Goal: Find specific page/section: Find specific page/section

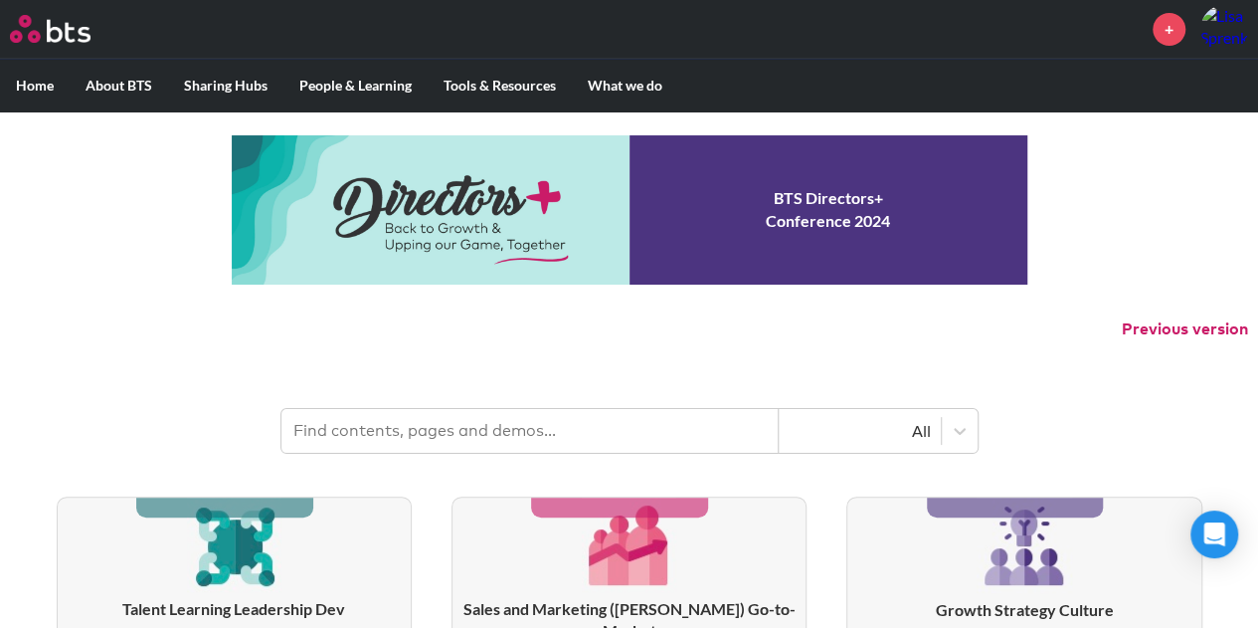
click at [489, 431] on input "text" at bounding box center [529, 431] width 497 height 44
type input "the hive"
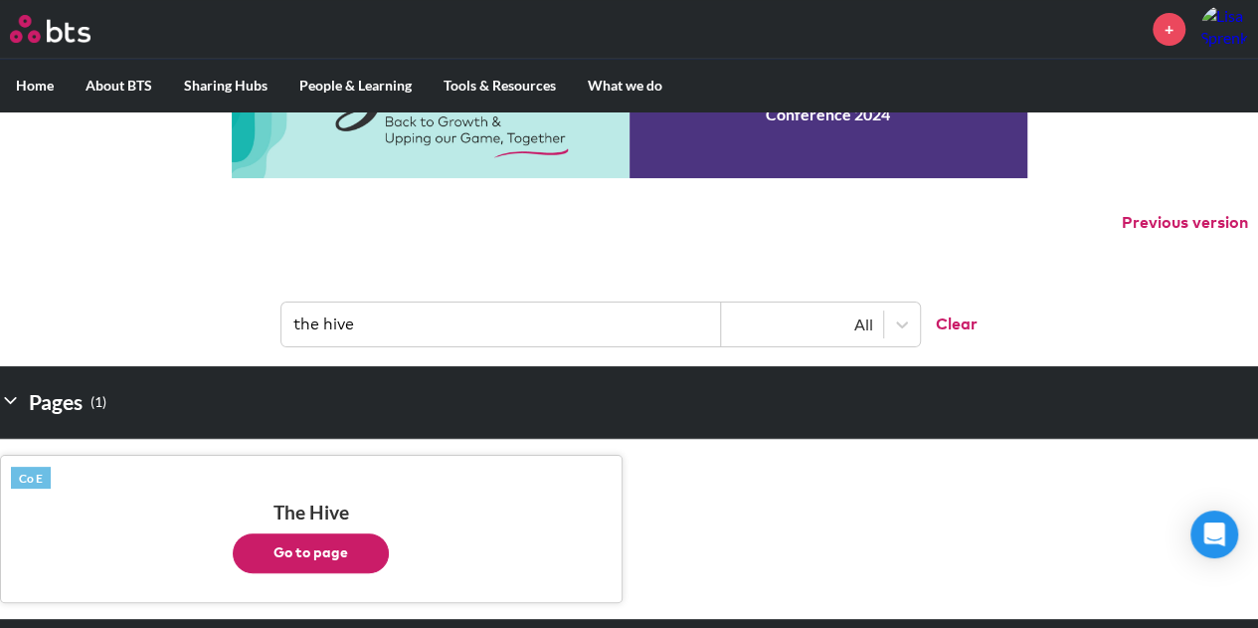
scroll to position [298, 0]
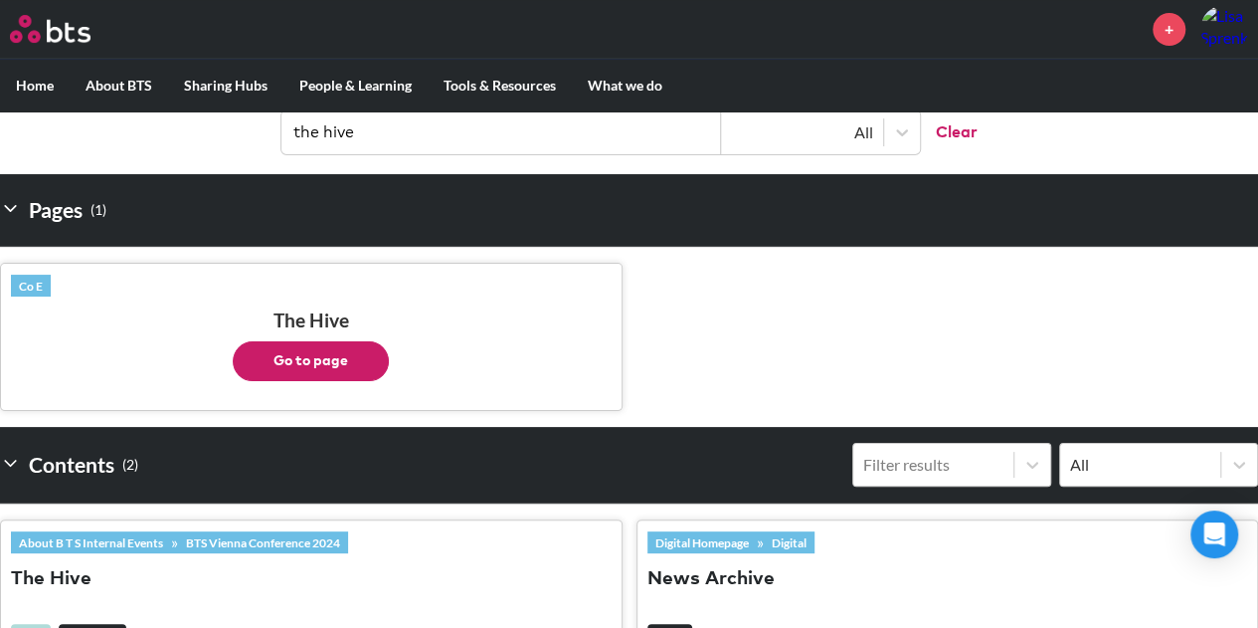
click at [302, 354] on button "Go to page" at bounding box center [311, 361] width 156 height 40
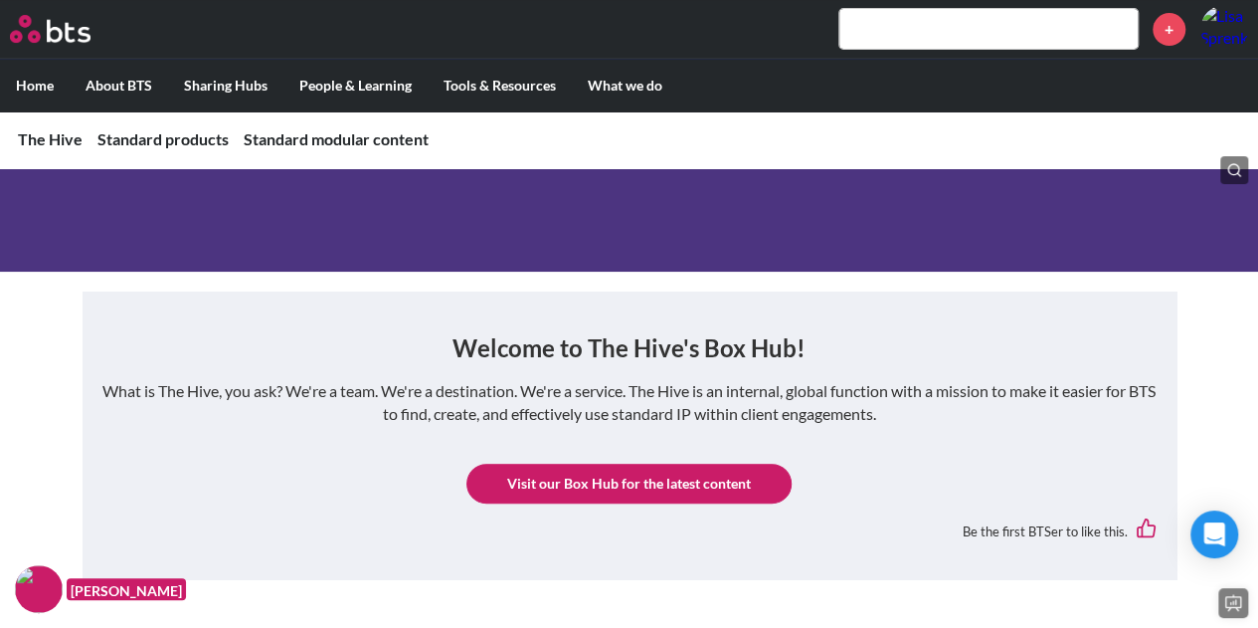
scroll to position [298, 0]
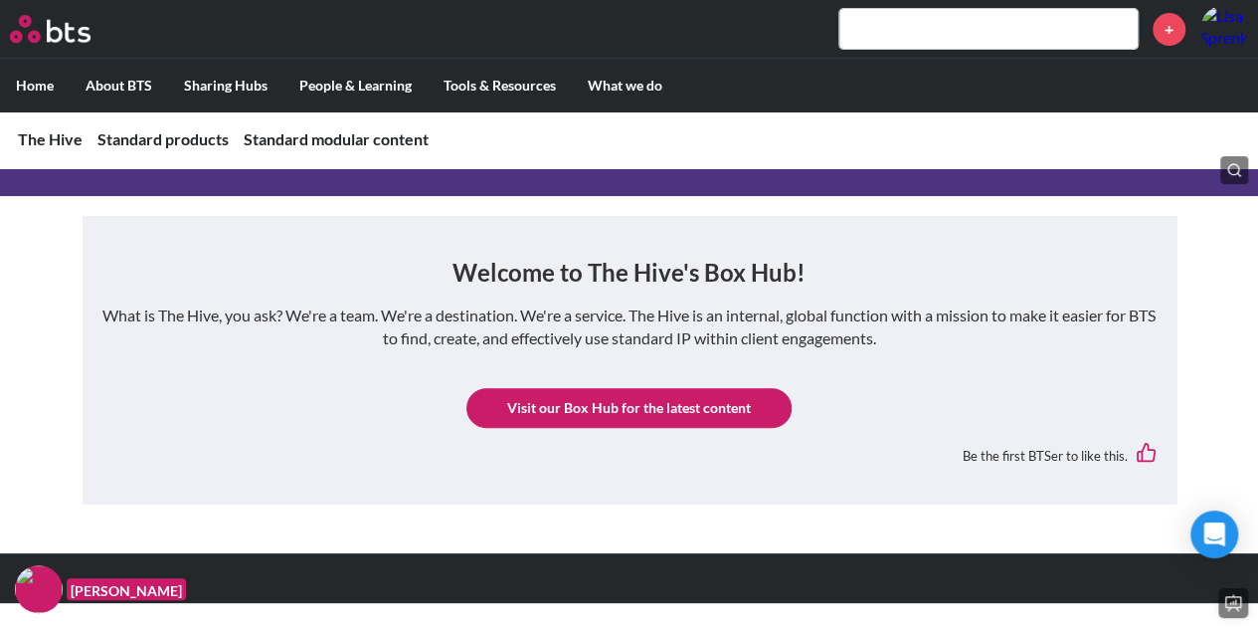
click at [625, 405] on link "Visit our Box Hub for the latest content" at bounding box center [628, 408] width 325 height 40
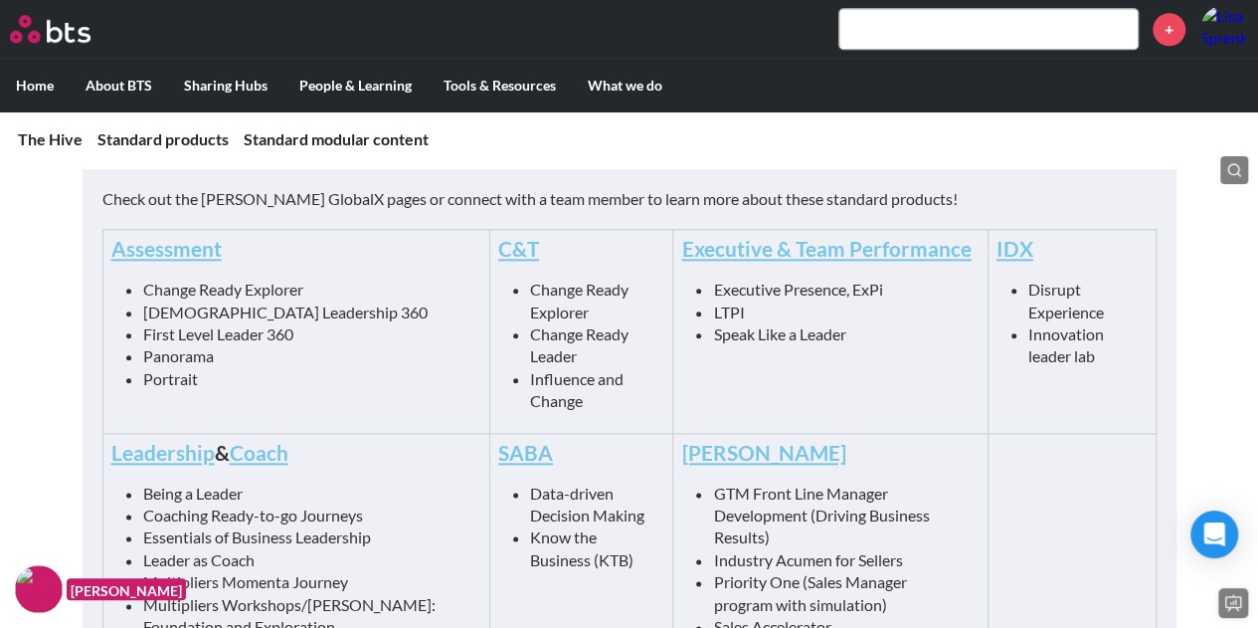
scroll to position [995, 0]
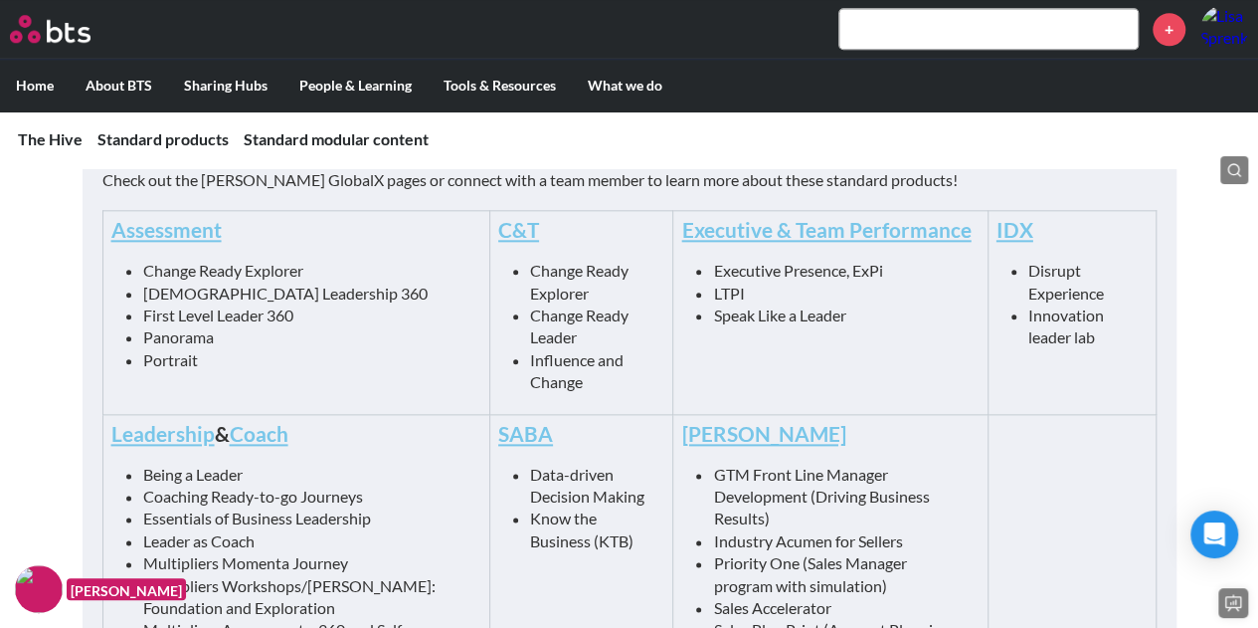
click at [889, 30] on input "text" at bounding box center [988, 29] width 298 height 40
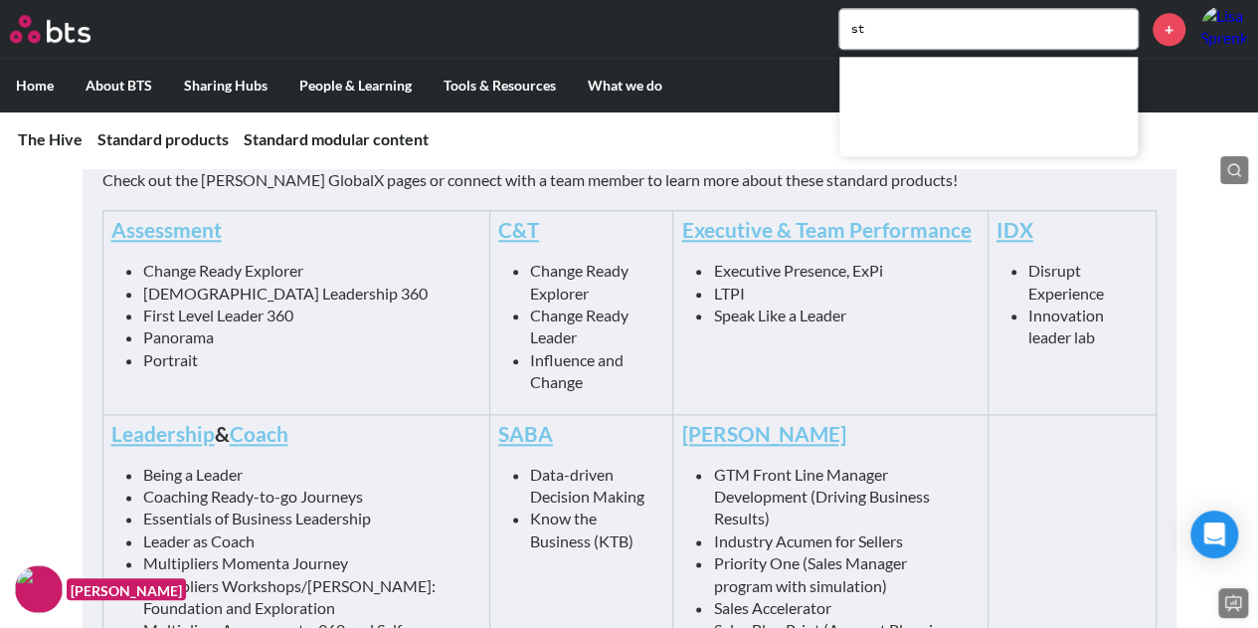
type input "s"
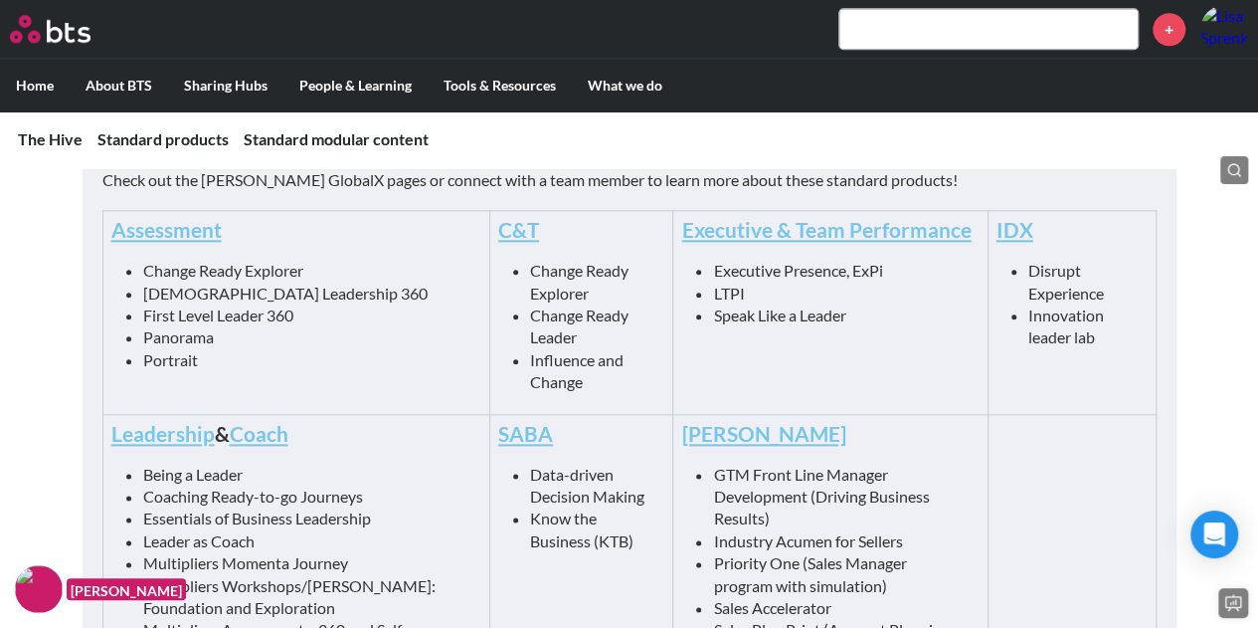
type input "a"
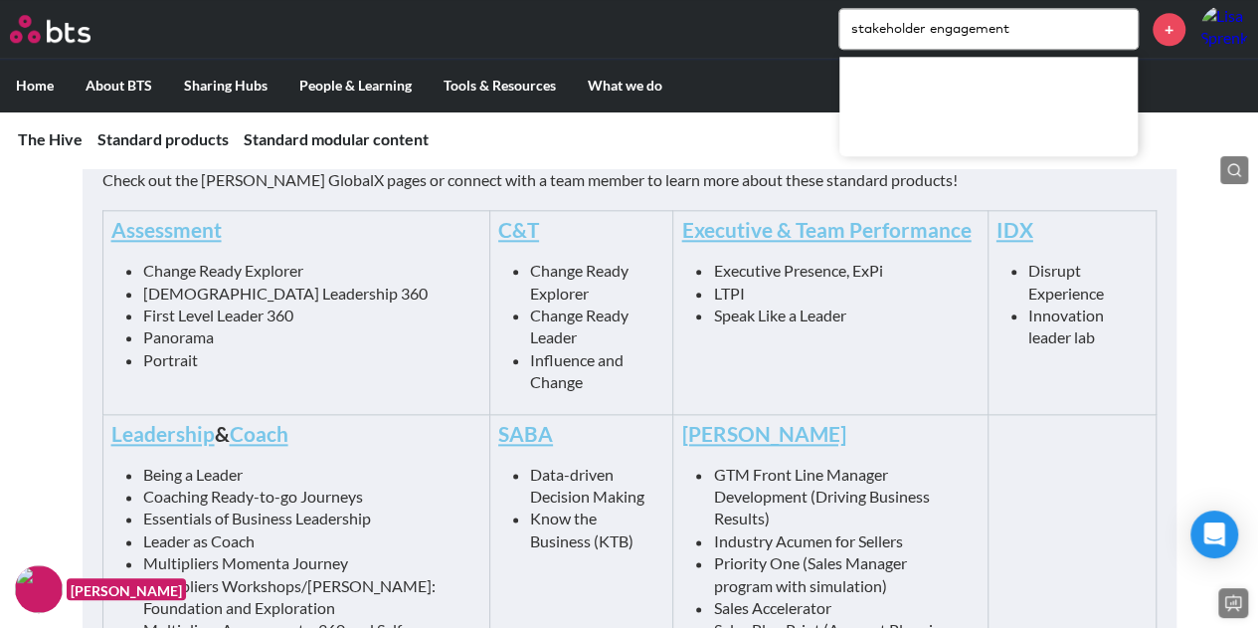
type input "stakeholder engagement"
